Goal: Information Seeking & Learning: Understand site structure

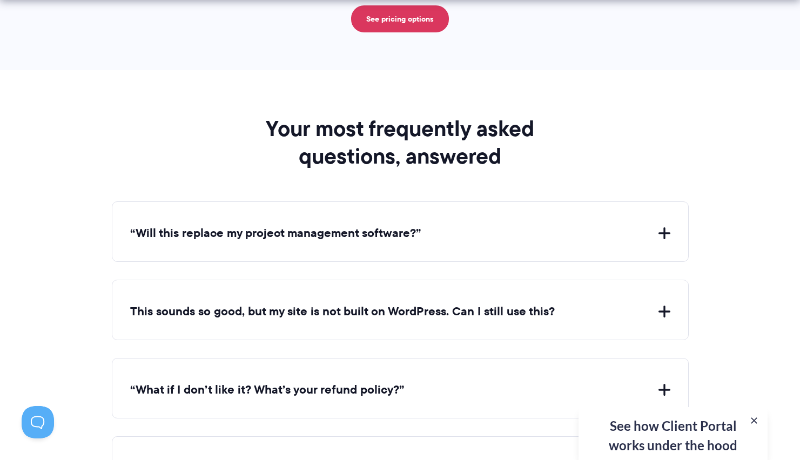
scroll to position [3924, 0]
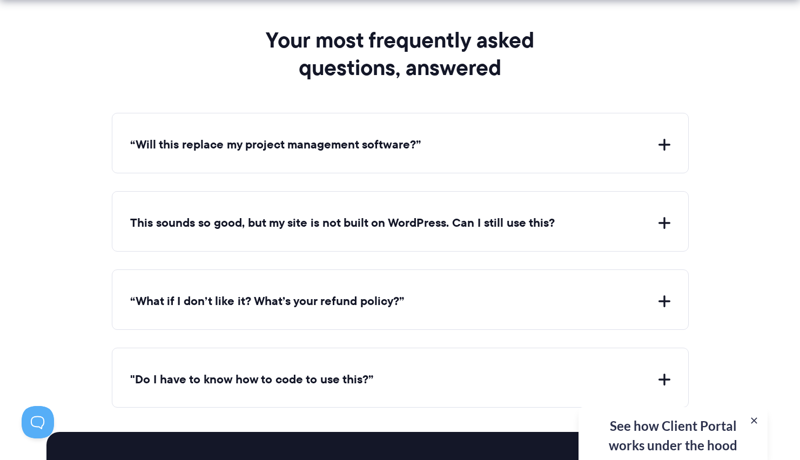
click at [359, 215] on button "This sounds so good, but my site is not built on WordPress. Can I still use thi…" at bounding box center [400, 223] width 540 height 17
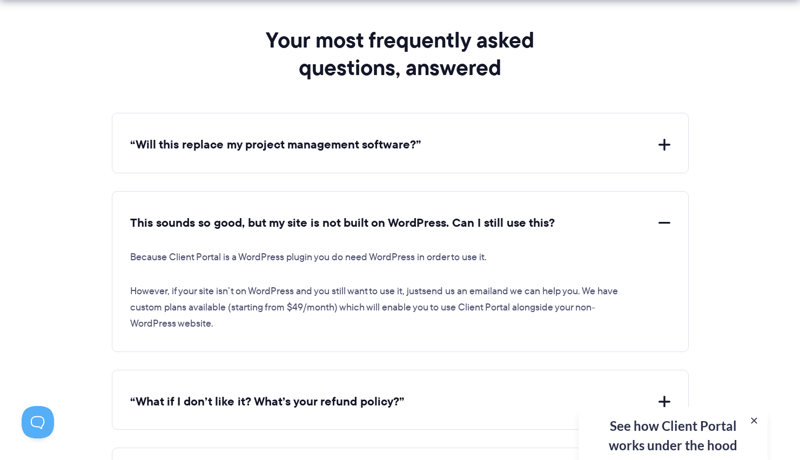
click at [359, 215] on button "This sounds so good, but my site is not built on WordPress. Can I still use thi…" at bounding box center [400, 223] width 540 height 17
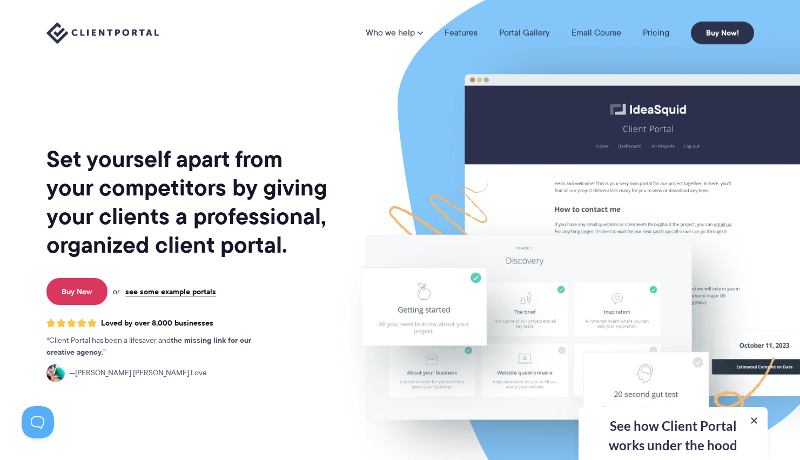
scroll to position [2, 0]
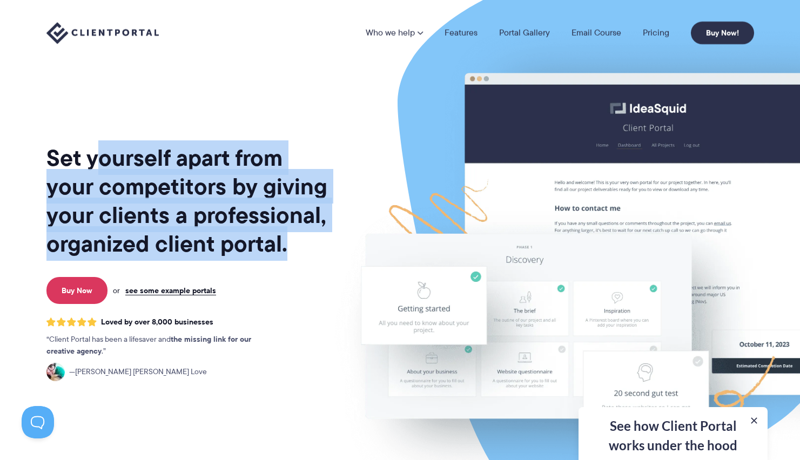
drag, startPoint x: 93, startPoint y: 155, endPoint x: 299, endPoint y: 245, distance: 225.5
click at [299, 245] on h1 "Set yourself apart from your competitors by giving your clients a professional,…" at bounding box center [187, 201] width 283 height 115
drag, startPoint x: 299, startPoint y: 245, endPoint x: 98, endPoint y: 151, distance: 221.9
click at [98, 151] on h1 "Set yourself apart from your competitors by giving your clients a professional,…" at bounding box center [187, 201] width 283 height 115
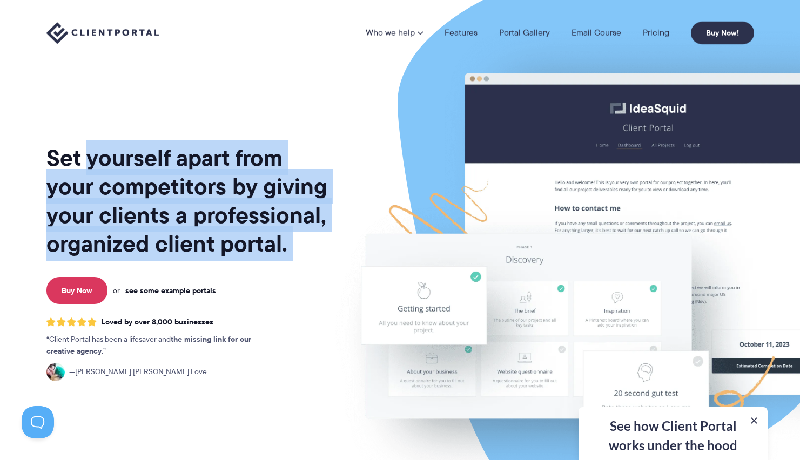
click at [98, 151] on h1 "Set yourself apart from your competitors by giving your clients a professional,…" at bounding box center [187, 201] width 283 height 115
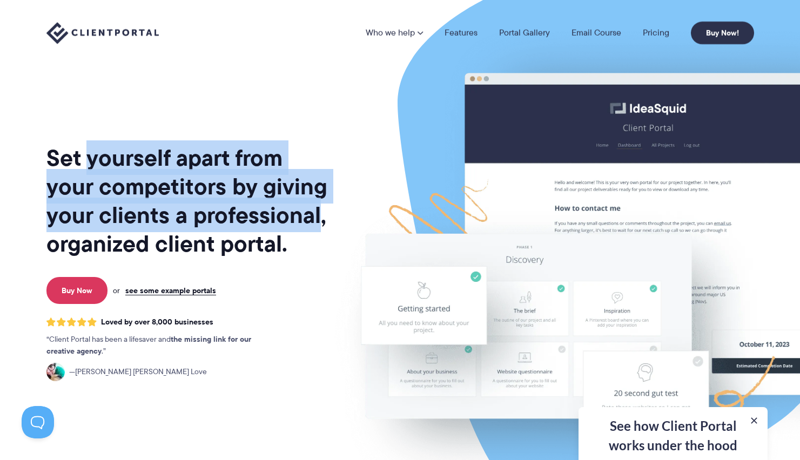
drag, startPoint x: 98, startPoint y: 151, endPoint x: 263, endPoint y: 229, distance: 181.5
click at [263, 229] on h1 "Set yourself apart from your competitors by giving your clients a professional,…" at bounding box center [187, 201] width 283 height 115
drag, startPoint x: 263, startPoint y: 229, endPoint x: 91, endPoint y: 162, distance: 183.9
click at [91, 162] on h1 "Set yourself apart from your competitors by giving your clients a professional,…" at bounding box center [187, 201] width 283 height 115
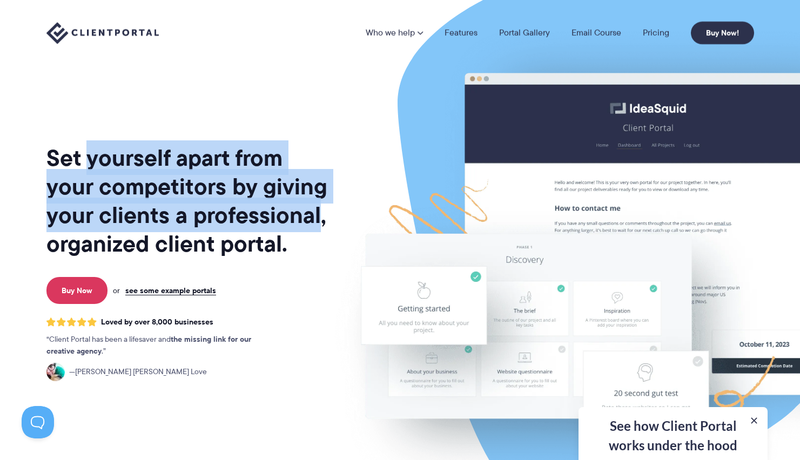
click at [91, 161] on h1 "Set yourself apart from your competitors by giving your clients a professional,…" at bounding box center [187, 201] width 283 height 115
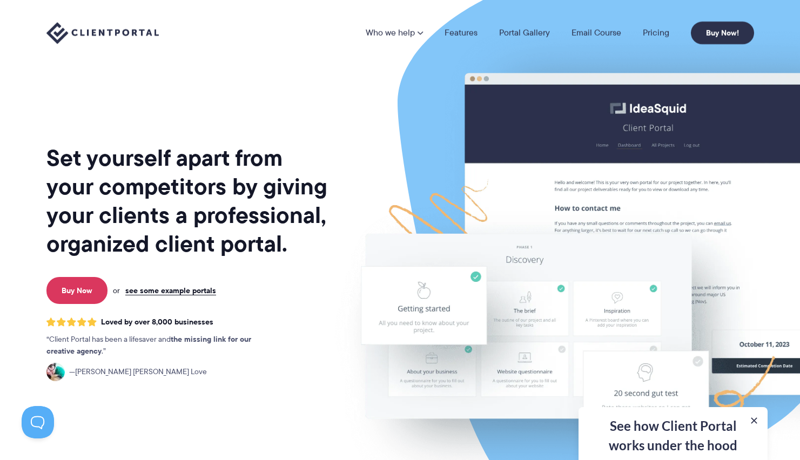
scroll to position [4, 0]
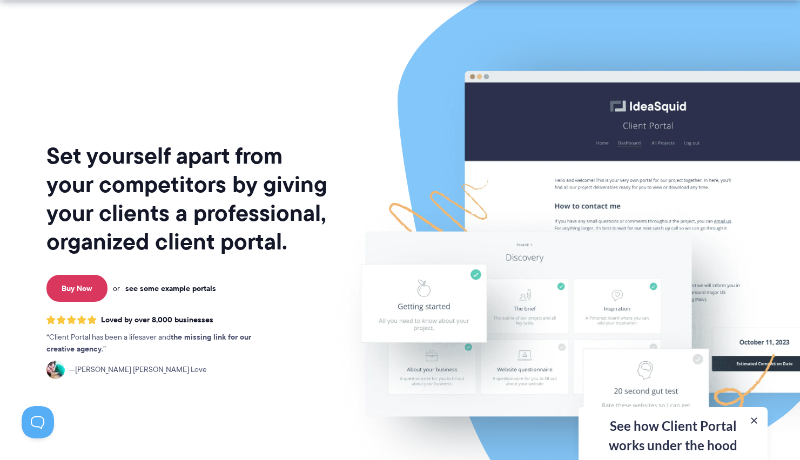
click at [176, 286] on link "see some example portals" at bounding box center [170, 289] width 91 height 10
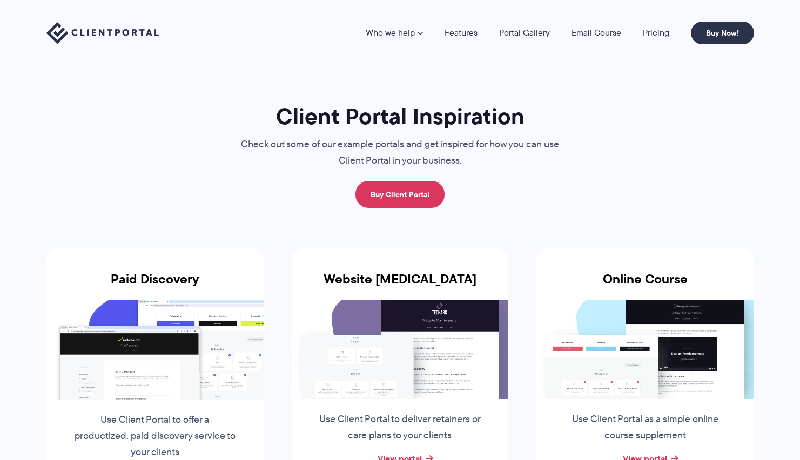
drag, startPoint x: 232, startPoint y: 124, endPoint x: 466, endPoint y: 169, distance: 238.2
click at [466, 169] on div "Client Portal Inspiration Check out some of our example portals and get inspire…" at bounding box center [400, 155] width 362 height 106
click at [466, 169] on p "Check out some of our example portals and get inspired for how you can use Clie…" at bounding box center [400, 153] width 362 height 32
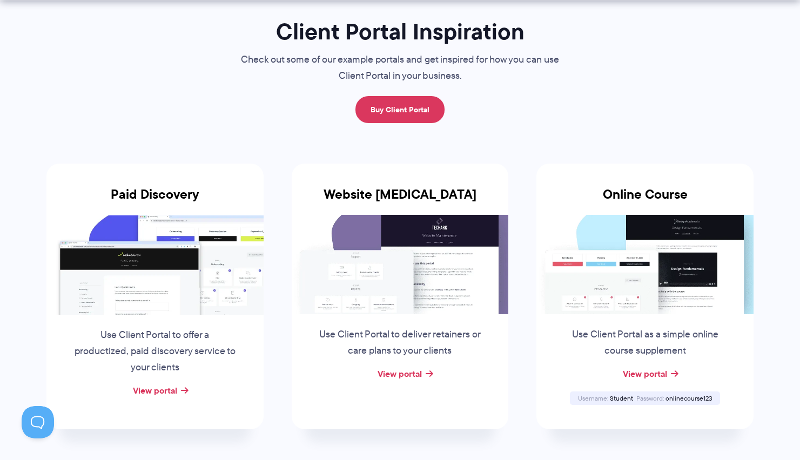
click at [437, 330] on p "Use Client Portal to deliver retainers or care plans to your clients" at bounding box center [400, 343] width 164 height 32
click at [422, 367] on div "View portal" at bounding box center [400, 374] width 217 height 16
click at [417, 378] on link "View portal" at bounding box center [400, 373] width 44 height 13
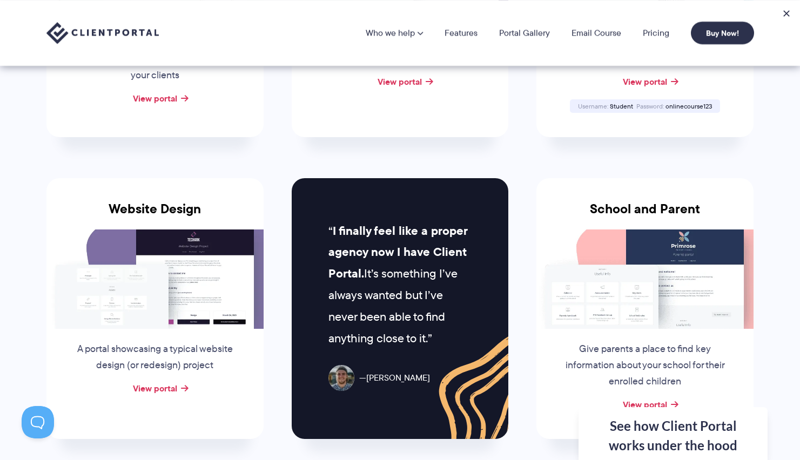
scroll to position [301, 0]
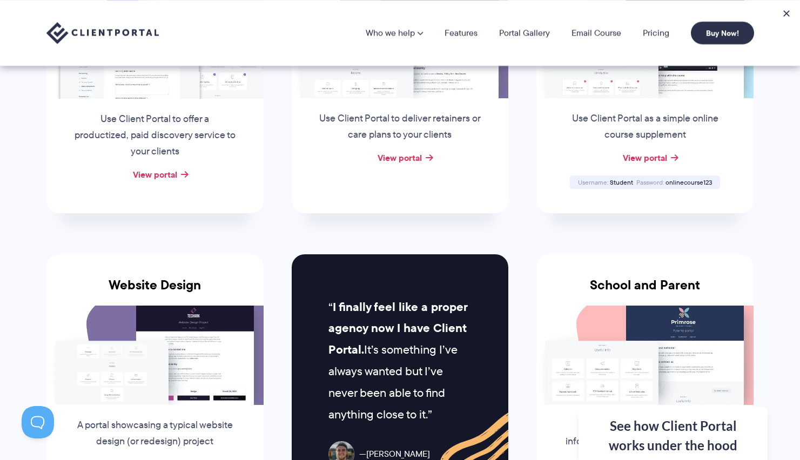
click at [645, 164] on div "View portal" at bounding box center [644, 158] width 217 height 16
click at [645, 162] on link "View portal" at bounding box center [645, 157] width 44 height 13
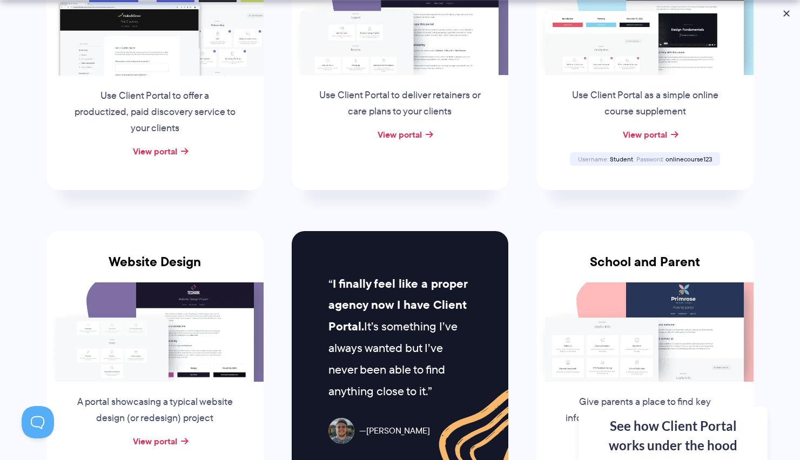
scroll to position [0, 0]
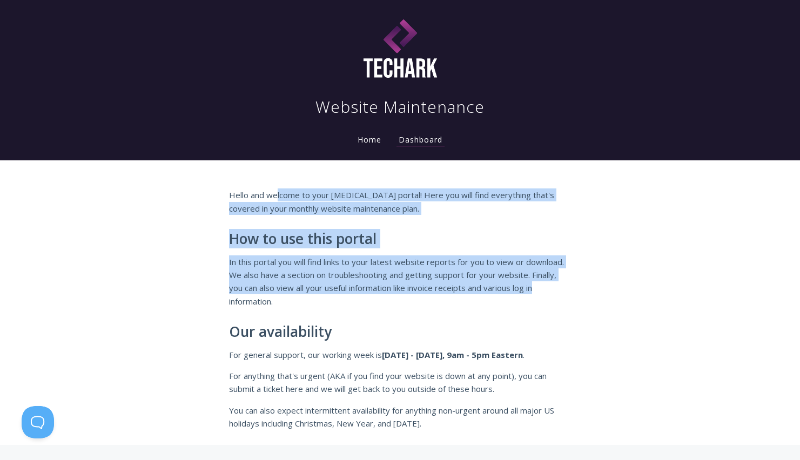
drag, startPoint x: 279, startPoint y: 192, endPoint x: 557, endPoint y: 295, distance: 296.2
click at [556, 295] on div "Hello and welcome to your retainer portal! Here you will find everything that's…" at bounding box center [400, 309] width 343 height 241
click at [557, 295] on p "In this portal you will find links to your latest website reports for you to vi…" at bounding box center [400, 282] width 343 height 53
drag, startPoint x: 557, startPoint y: 295, endPoint x: 207, endPoint y: 198, distance: 362.7
click at [207, 198] on div "Hello and welcome to your retainer portal! Here you will find everything that's…" at bounding box center [400, 302] width 800 height 285
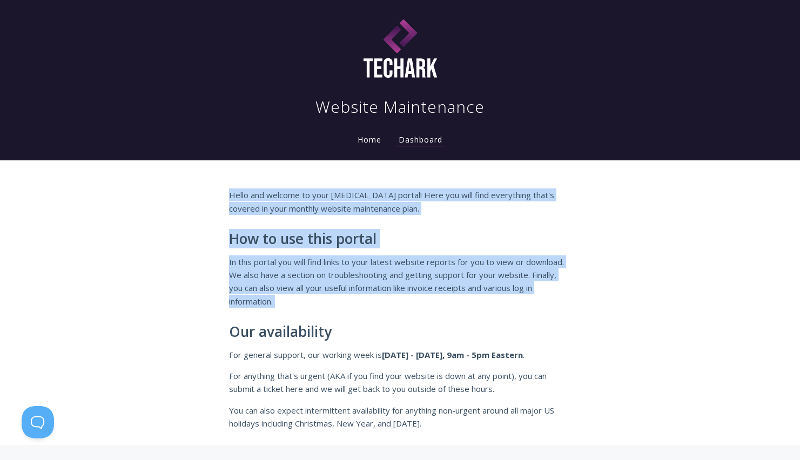
click at [207, 198] on div "Hello and welcome to your retainer portal! Here you will find everything that's…" at bounding box center [400, 302] width 800 height 285
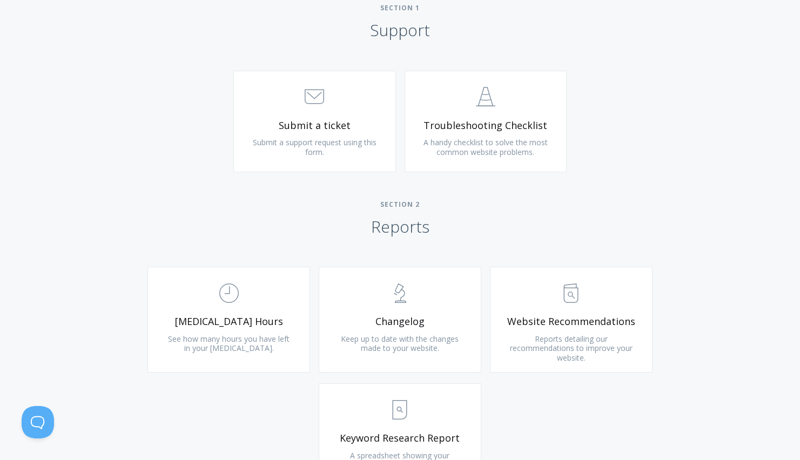
scroll to position [655, 0]
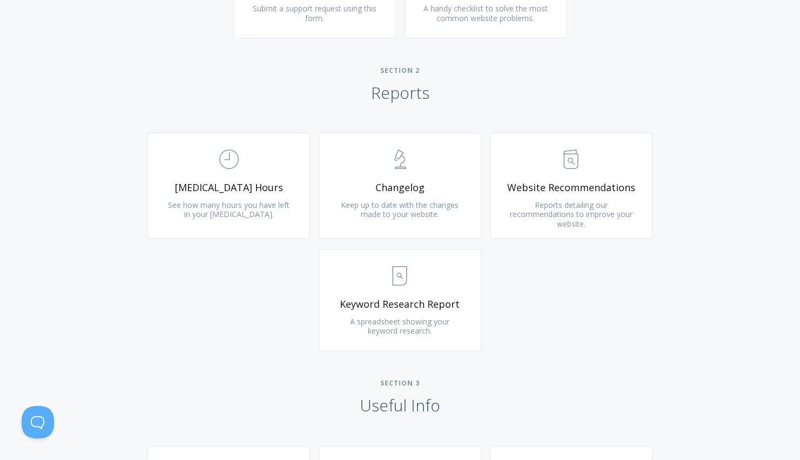
click at [207, 194] on link ".st0{fill:none;stroke:#000000;stroke-width:2;stroke-miterlimit:10;} Untitled-18…" at bounding box center [228, 186] width 163 height 106
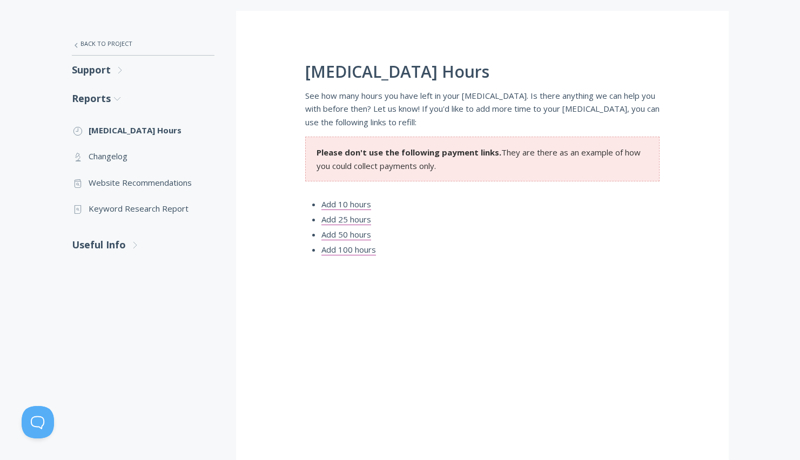
scroll to position [187, 0]
click at [357, 217] on link "Add 25 hours" at bounding box center [346, 219] width 50 height 11
